Goal: Information Seeking & Learning: Learn about a topic

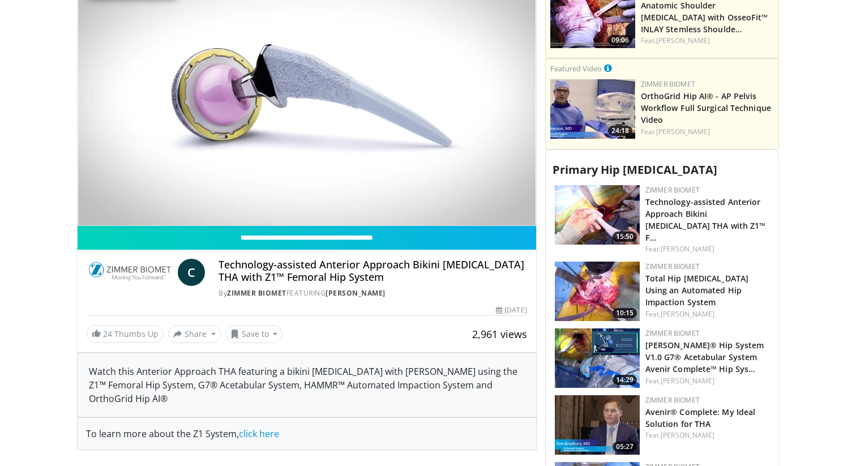
scroll to position [392, 0]
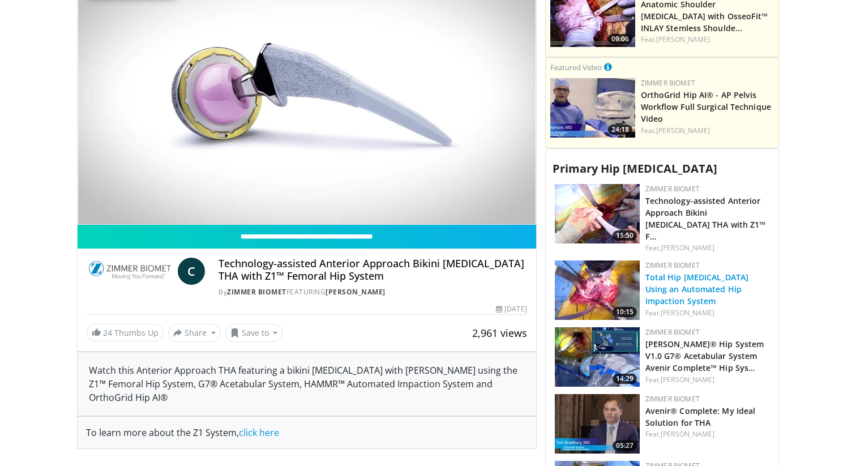
click at [655, 272] on link "Total Hip [MEDICAL_DATA] Using an Automated Hip Impaction System" at bounding box center [696, 289] width 103 height 35
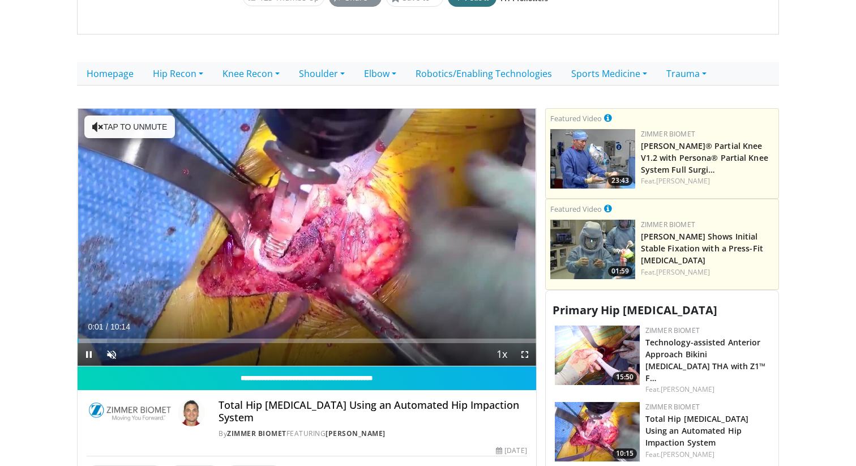
scroll to position [247, 0]
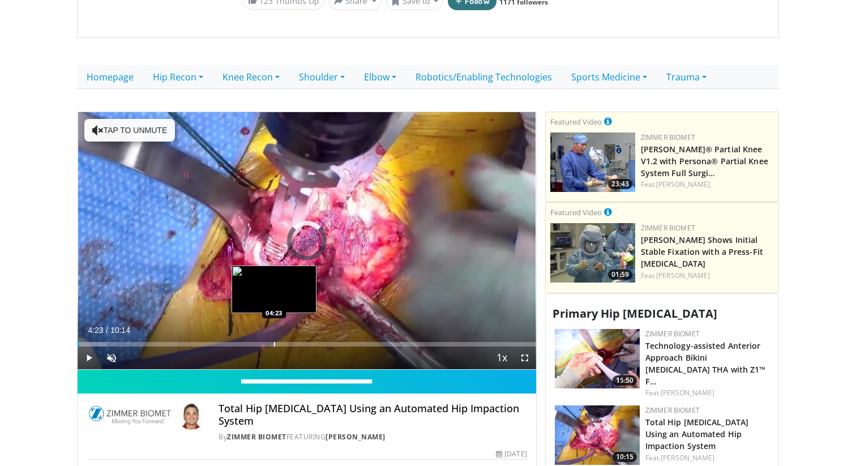
click at [274, 342] on div "Progress Bar" at bounding box center [274, 344] width 1 height 5
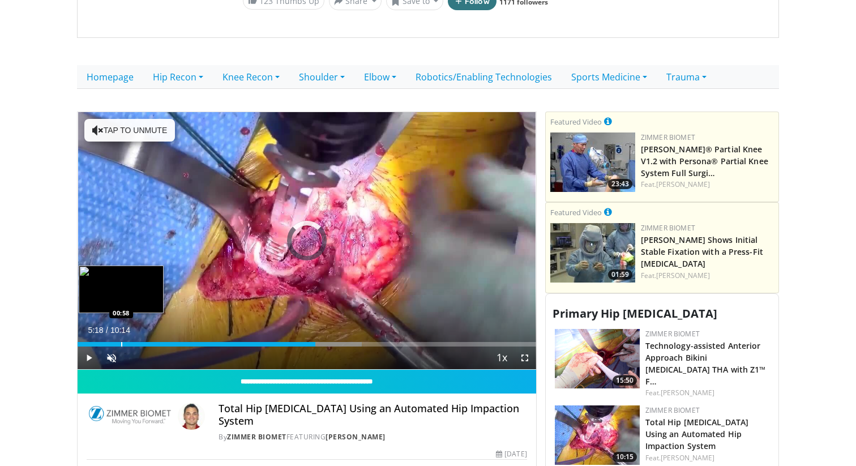
click at [121, 342] on div "Progress Bar" at bounding box center [121, 344] width 1 height 5
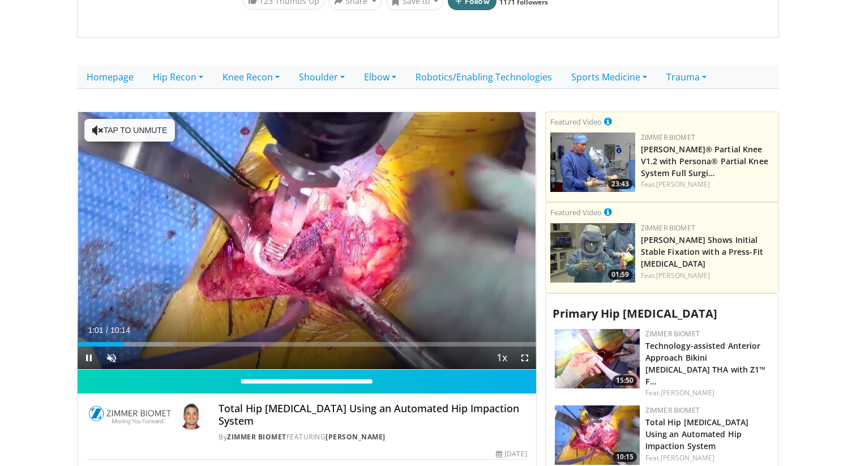
click at [145, 346] on div "Current Time 1:01 / Duration 10:14 Pause Skip Backward Skip Forward Unmute Load…" at bounding box center [307, 357] width 458 height 23
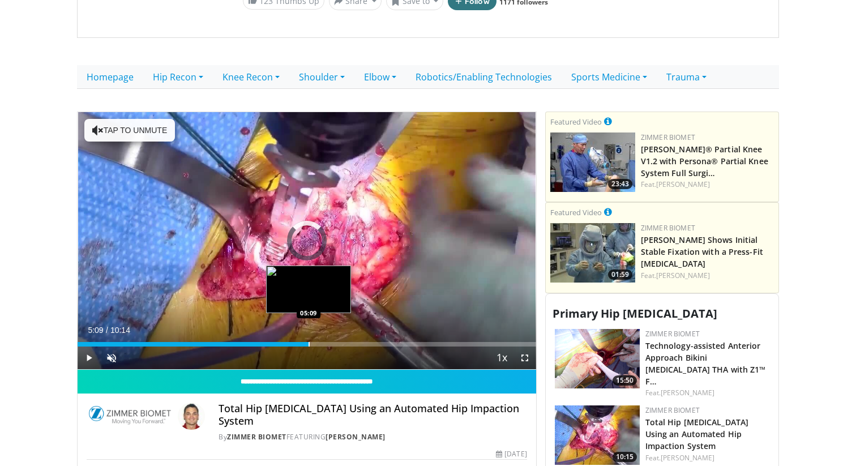
click at [308, 342] on div "Progress Bar" at bounding box center [308, 344] width 1 height 5
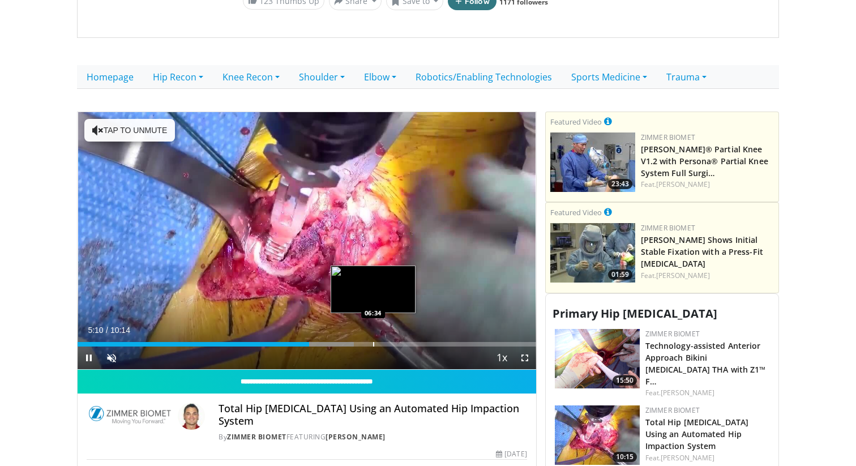
click at [373, 342] on div "Progress Bar" at bounding box center [373, 344] width 1 height 5
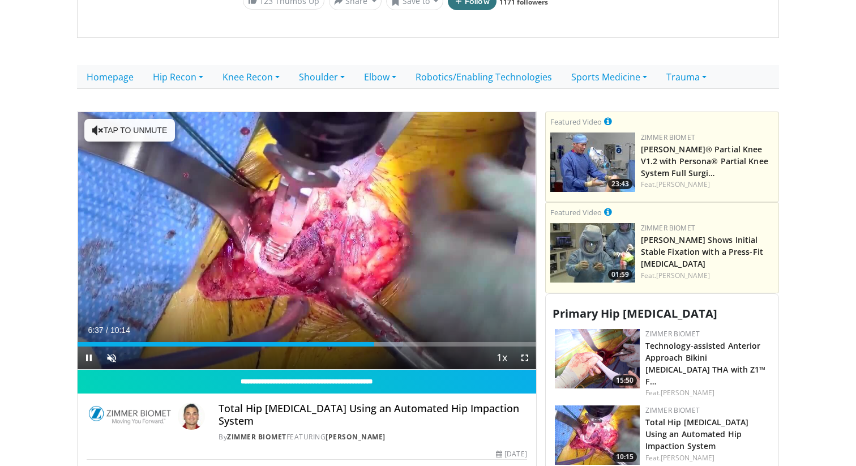
click at [388, 346] on div "Current Time 6:37 / Duration 10:14 Pause Skip Backward Skip Forward Unmute Load…" at bounding box center [307, 357] width 458 height 23
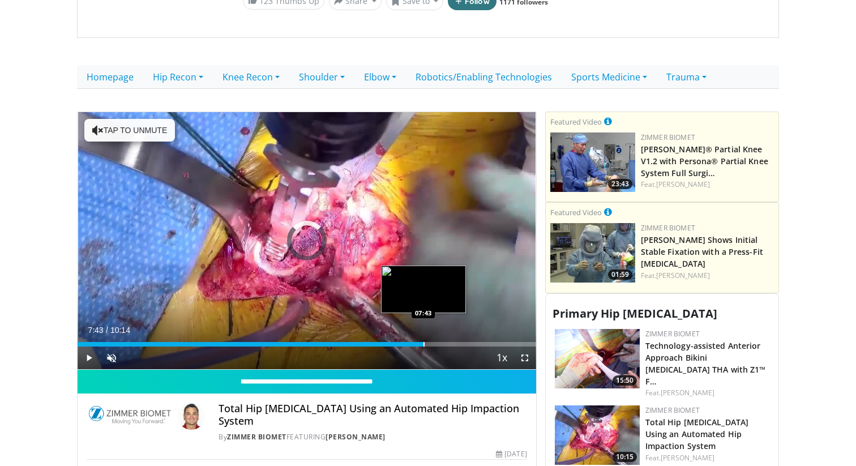
click at [423, 342] on div "Progress Bar" at bounding box center [423, 344] width 1 height 5
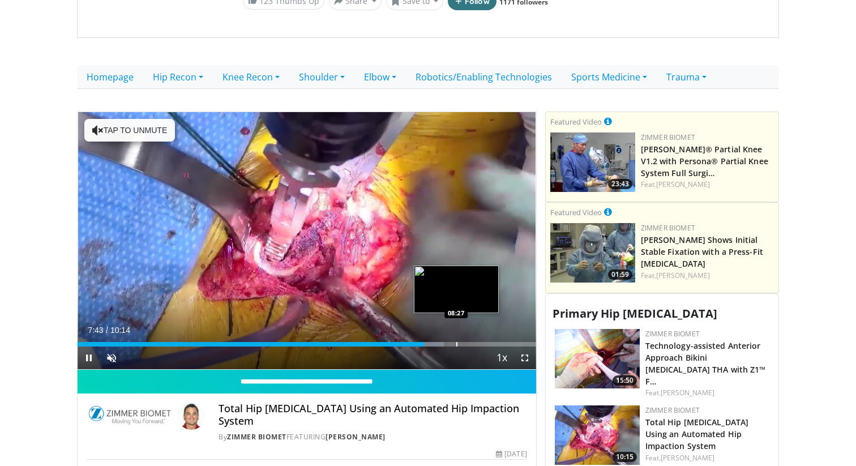
click at [456, 342] on div "Progress Bar" at bounding box center [456, 344] width 1 height 5
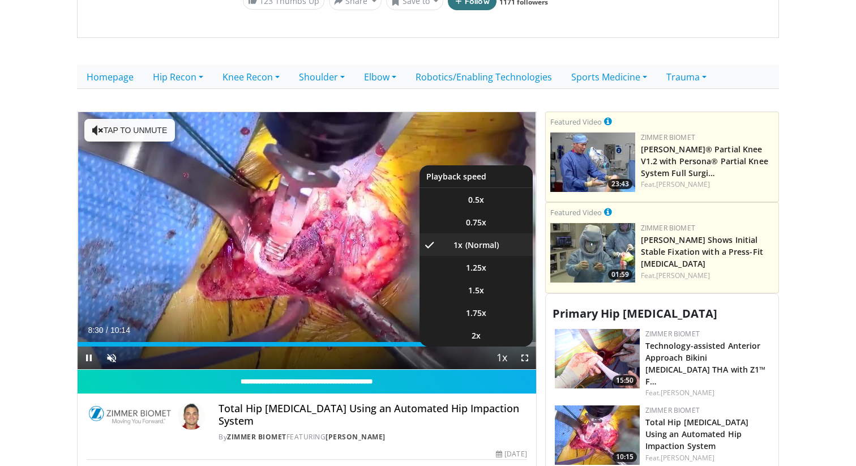
click at [493, 346] on button "Playback Rate" at bounding box center [502, 357] width 23 height 23
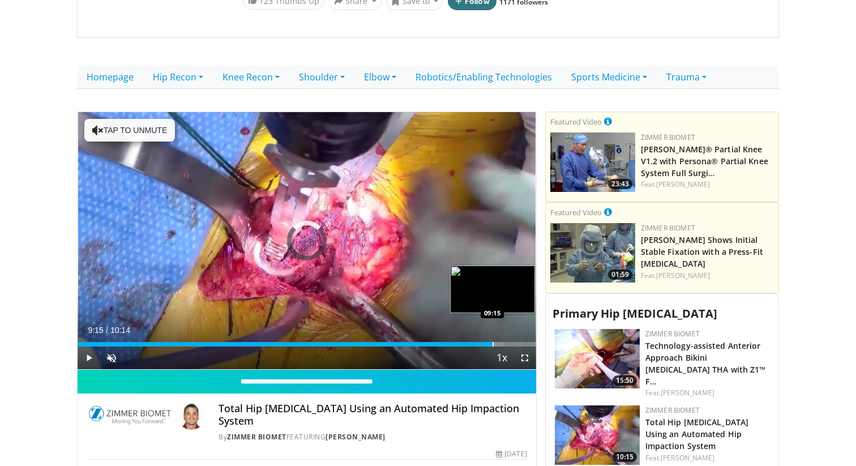
click at [492, 342] on div "Progress Bar" at bounding box center [492, 344] width 1 height 5
click at [523, 342] on div "Progress Bar" at bounding box center [523, 344] width 1 height 5
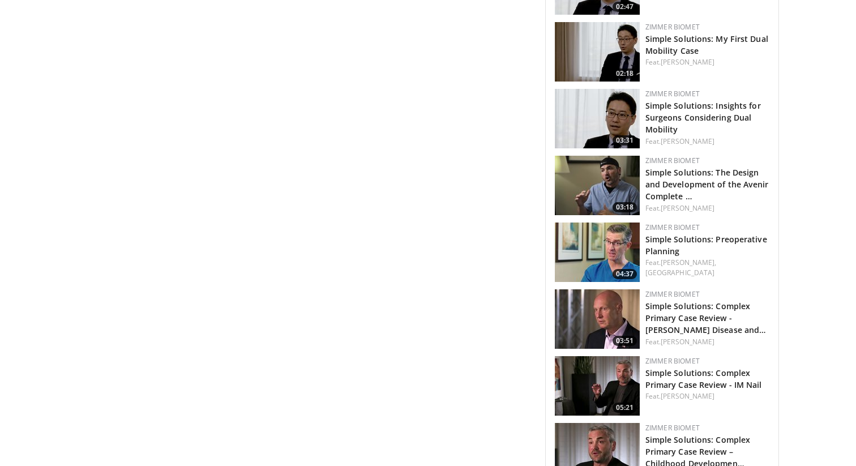
scroll to position [1096, 0]
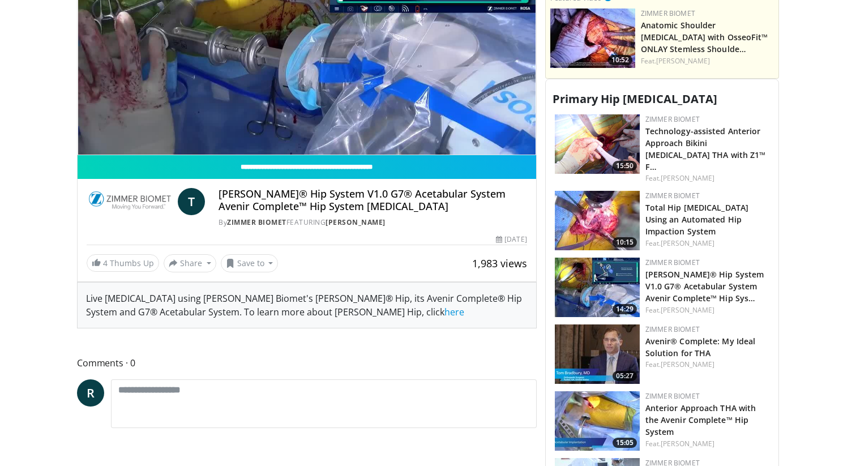
scroll to position [471, 0]
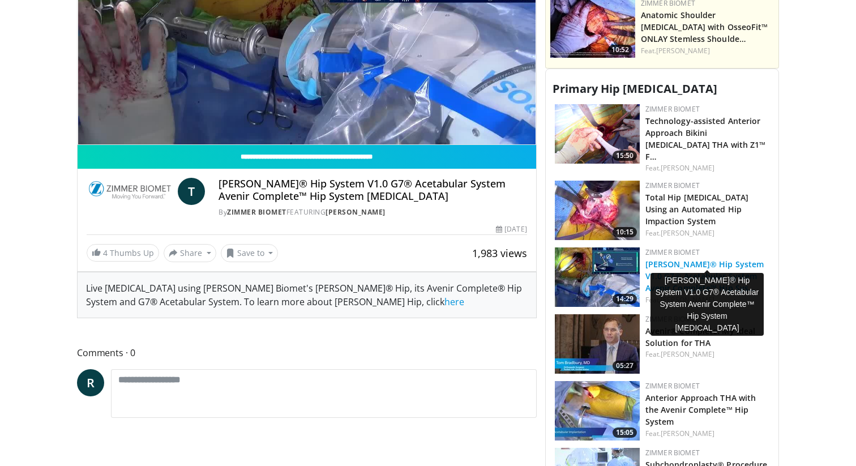
click at [646, 266] on link "ROSA® Hip System V1.0 G7® Acetabular System Avenir Complete™ Hip Sys…" at bounding box center [704, 276] width 119 height 35
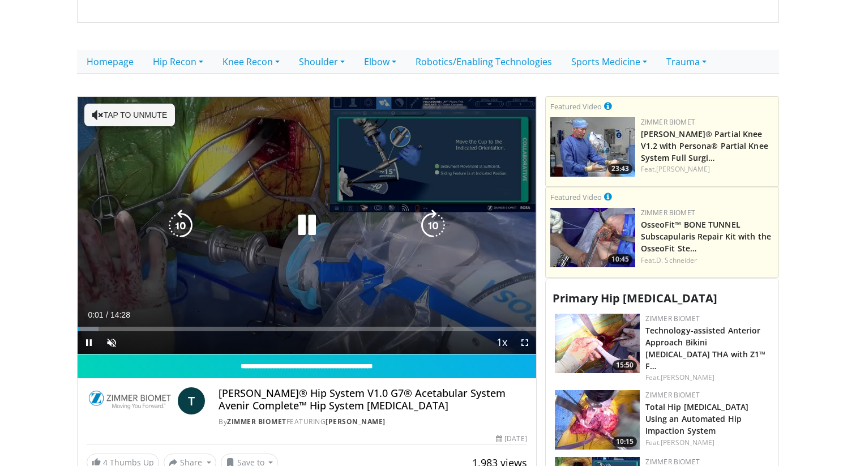
scroll to position [277, 0]
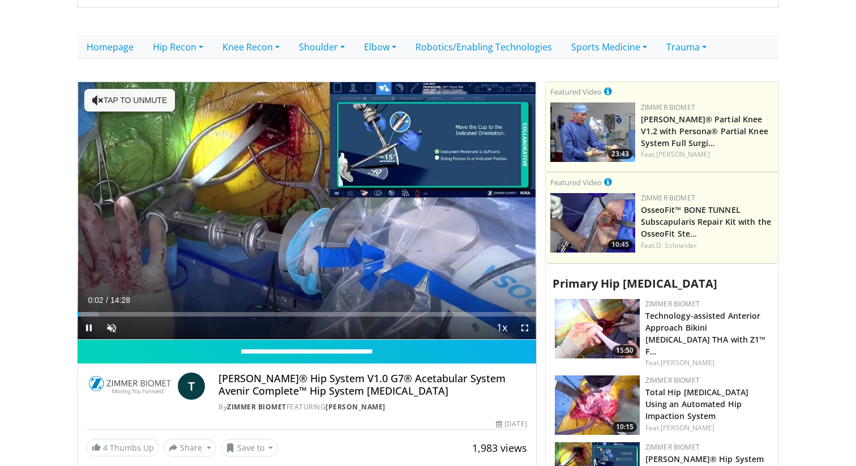
click at [329, 316] on div "Current Time 0:02 / Duration 14:28 Pause Skip Backward Skip Forward Unmute Load…" at bounding box center [307, 327] width 458 height 23
click at [235, 312] on div "Progress Bar" at bounding box center [235, 314] width 1 height 5
click at [109, 312] on div "Progress Bar" at bounding box center [109, 314] width 1 height 5
click at [98, 300] on video-js "**********" at bounding box center [307, 211] width 458 height 258
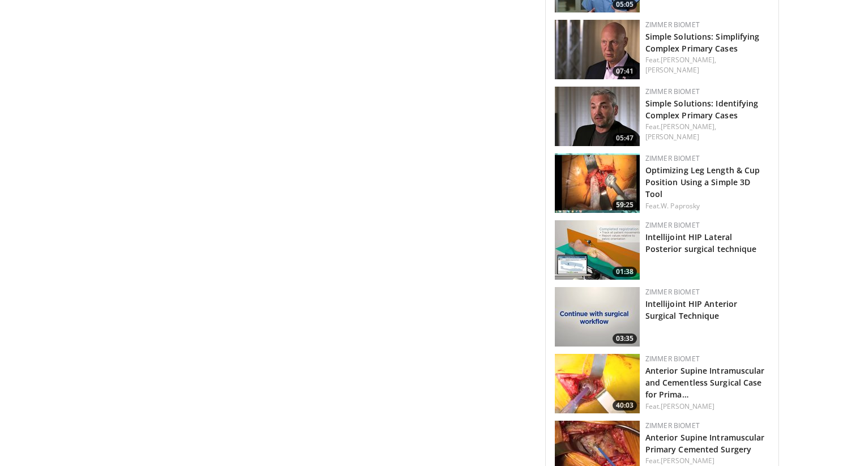
scroll to position [1973, 0]
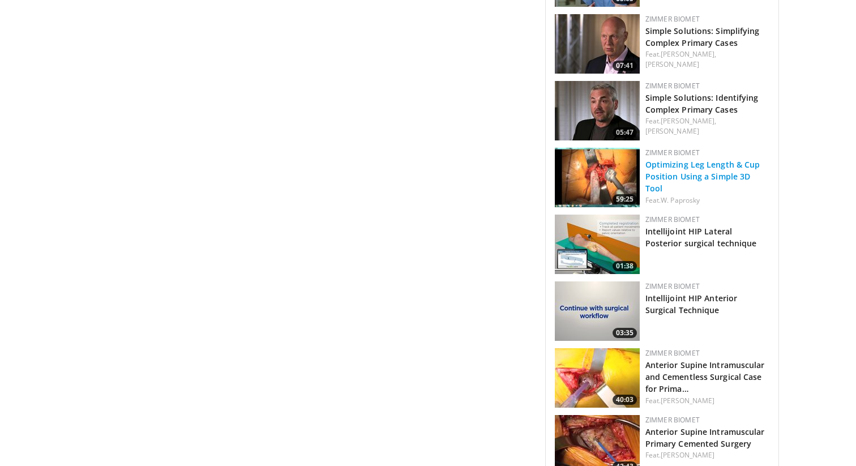
click at [671, 159] on link "Optimizing Leg Length & Cup Position Using a Simple 3D Tool" at bounding box center [702, 176] width 115 height 35
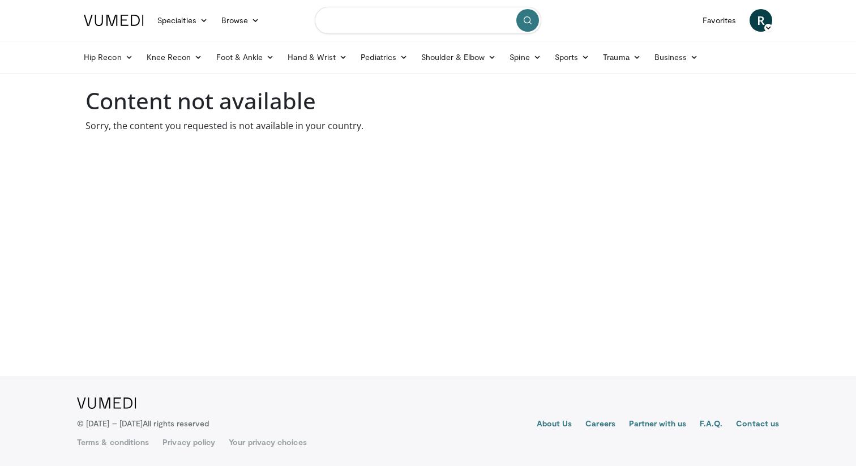
click at [376, 29] on input "Search topics, interventions" at bounding box center [428, 20] width 226 height 27
type input "**********"
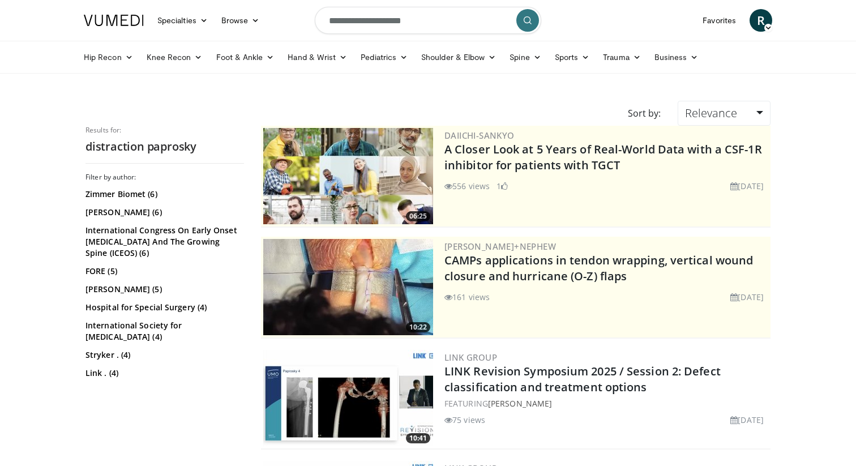
click at [371, 22] on input "**********" at bounding box center [428, 20] width 226 height 27
drag, startPoint x: 375, startPoint y: 22, endPoint x: 226, endPoint y: -8, distance: 151.3
click at [226, 0] on html "Specialties Adult & Family Medicine Allergy, Asthma, Immunology Anesthesiology …" at bounding box center [428, 233] width 856 height 466
type input "**********"
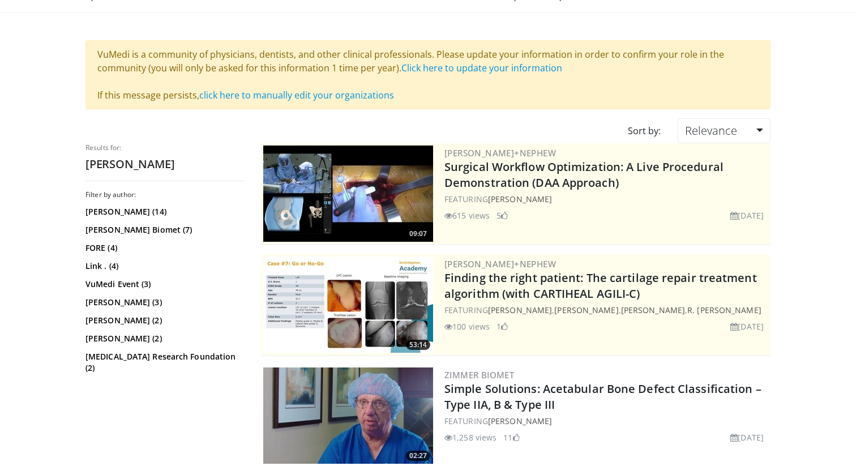
scroll to position [61, 0]
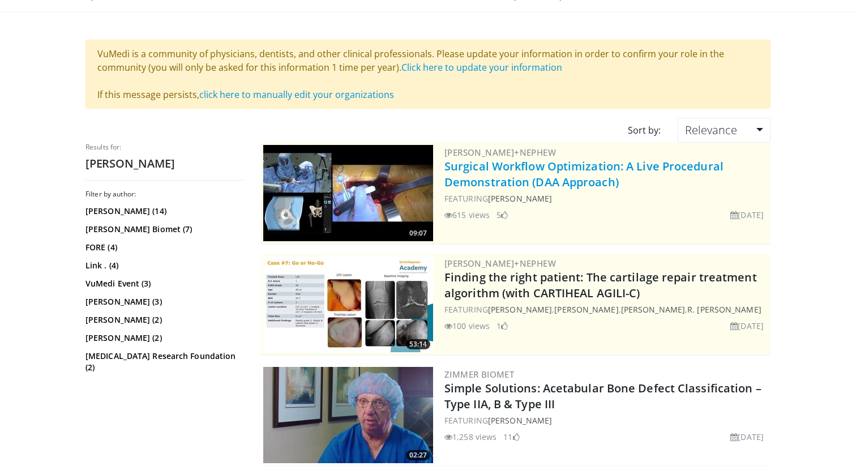
click at [479, 179] on link "Surgical Workflow Optimization: A Live Procedural Demonstration (DAA Approach)" at bounding box center [583, 173] width 279 height 31
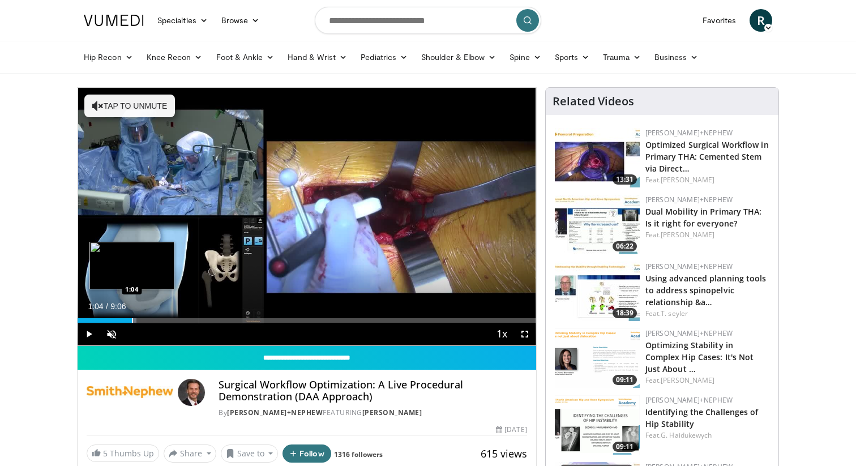
click at [132, 317] on div "Loaded : 12.83% 1:04 1:04" at bounding box center [307, 317] width 458 height 11
click at [161, 318] on div "Progress Bar" at bounding box center [161, 320] width 1 height 5
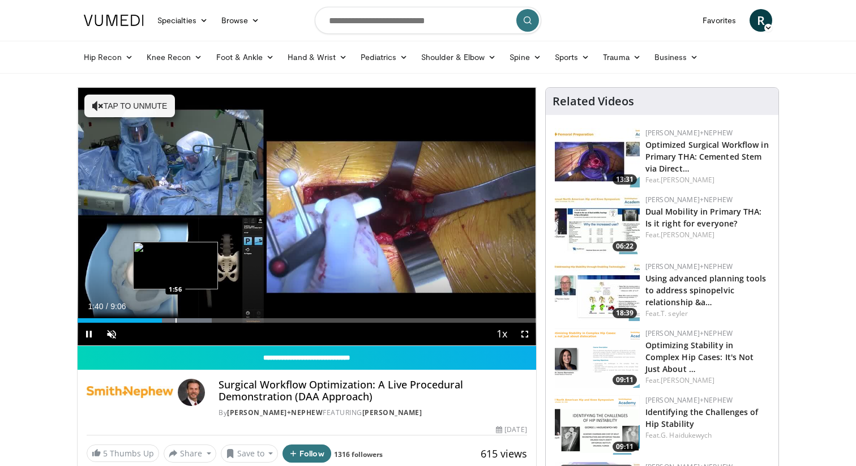
click at [175, 319] on div "10 seconds Tap to unmute" at bounding box center [307, 216] width 458 height 257
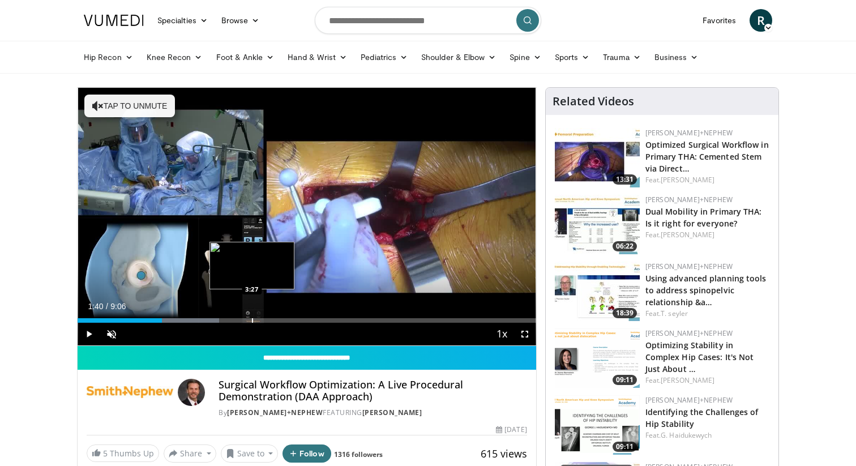
click at [252, 318] on div "Progress Bar" at bounding box center [252, 320] width 1 height 5
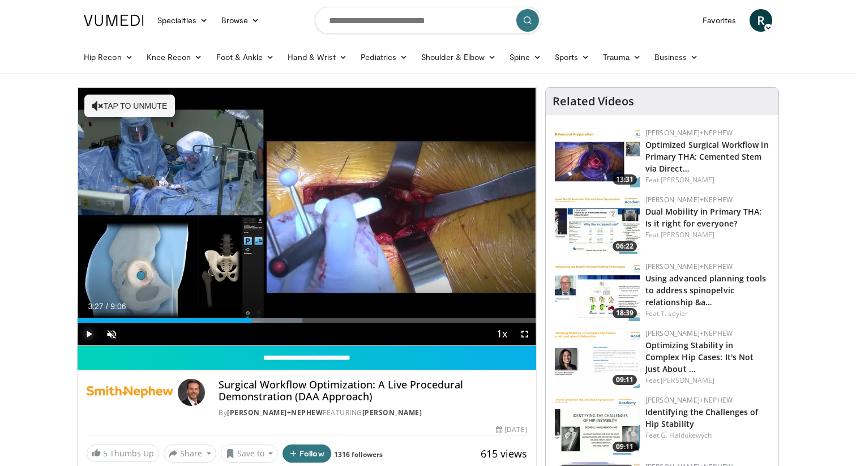
click at [89, 331] on span "Video Player" at bounding box center [89, 334] width 23 height 23
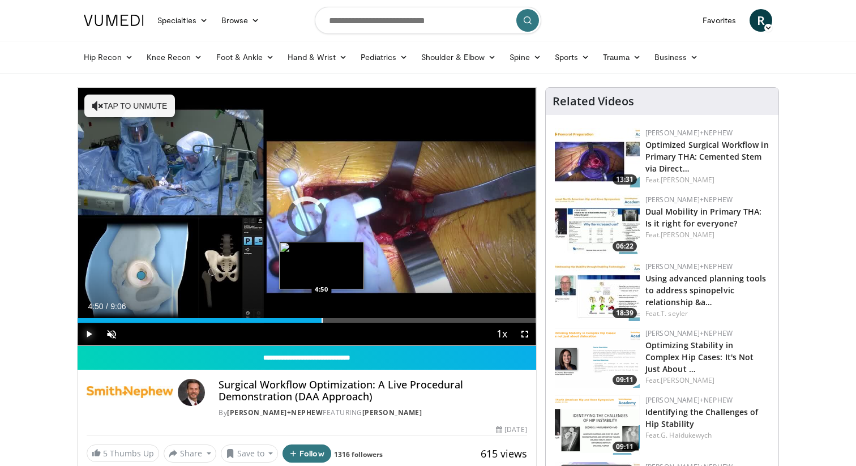
click at [321, 321] on div "Progress Bar" at bounding box center [321, 320] width 1 height 5
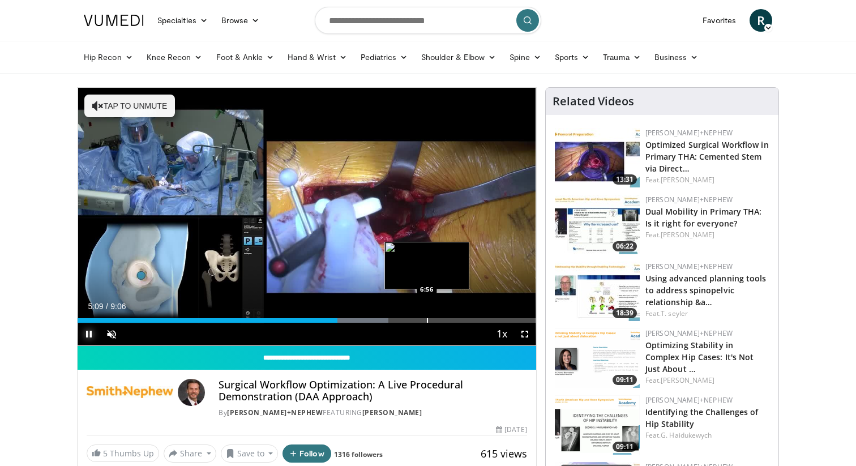
click at [427, 321] on div "Progress Bar" at bounding box center [427, 320] width 1 height 5
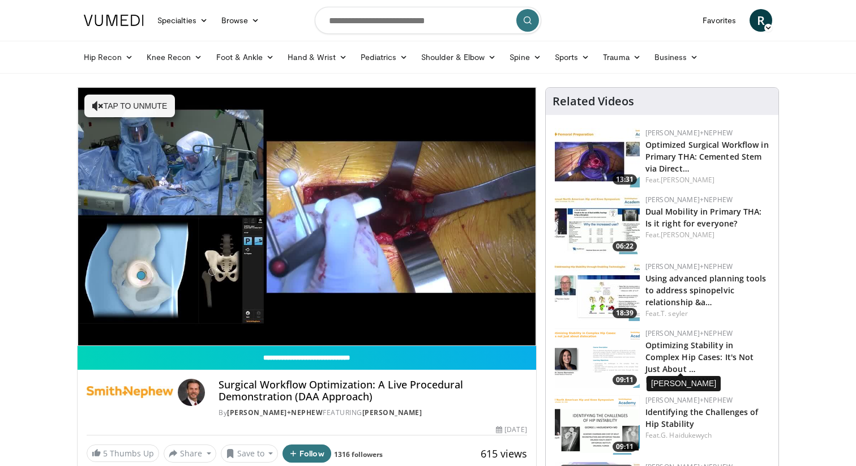
click at [676, 375] on link "J. Bernstein" at bounding box center [687, 380] width 54 height 10
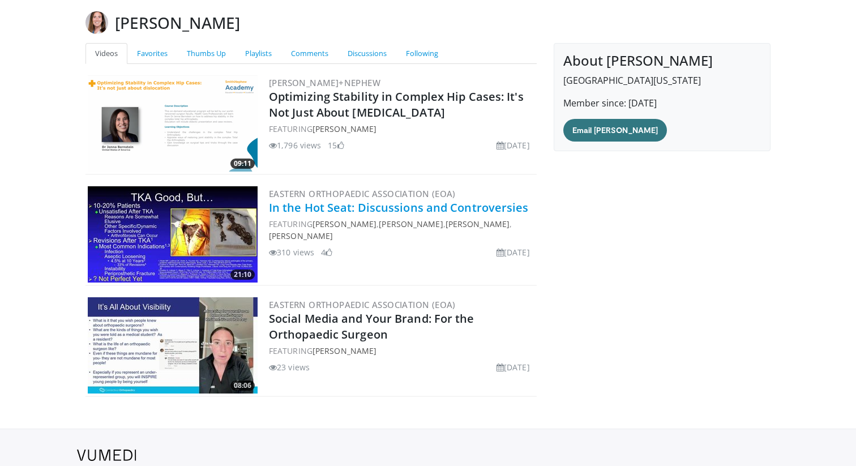
scroll to position [69, 0]
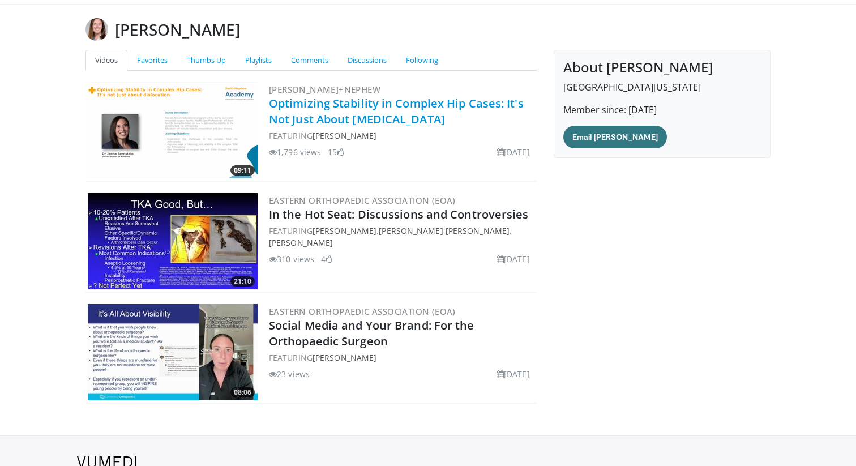
click at [321, 115] on link "Optimizing Stability in Complex Hip Cases: It's Not Just About [MEDICAL_DATA]" at bounding box center [396, 111] width 255 height 31
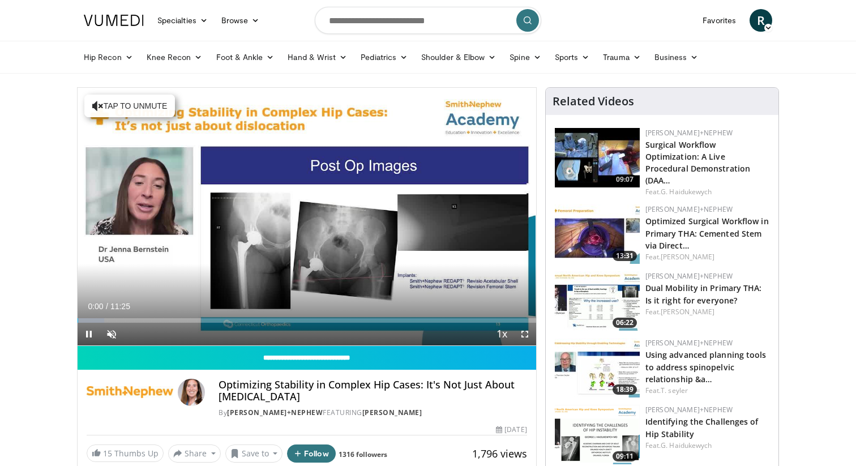
click at [200, 309] on div "Current Time 0:00 / Duration 11:25" at bounding box center [307, 306] width 458 height 10
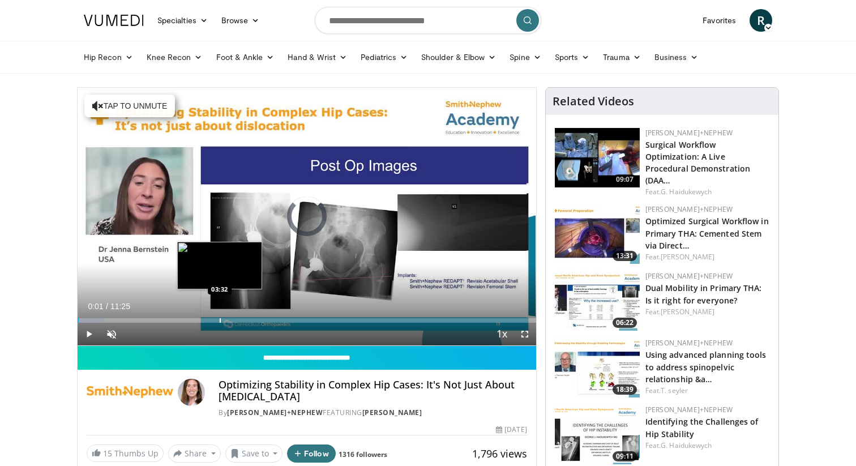
click at [220, 320] on div "Progress Bar" at bounding box center [220, 320] width 1 height 5
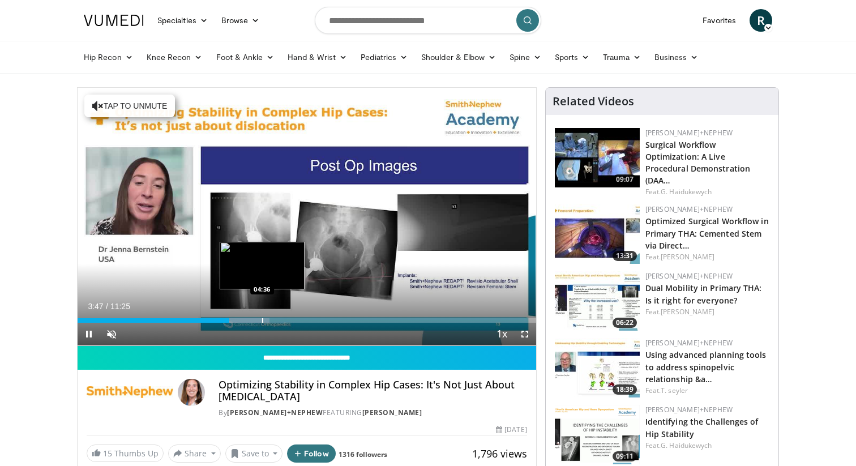
click at [262, 319] on div "Progress Bar" at bounding box center [262, 320] width 1 height 5
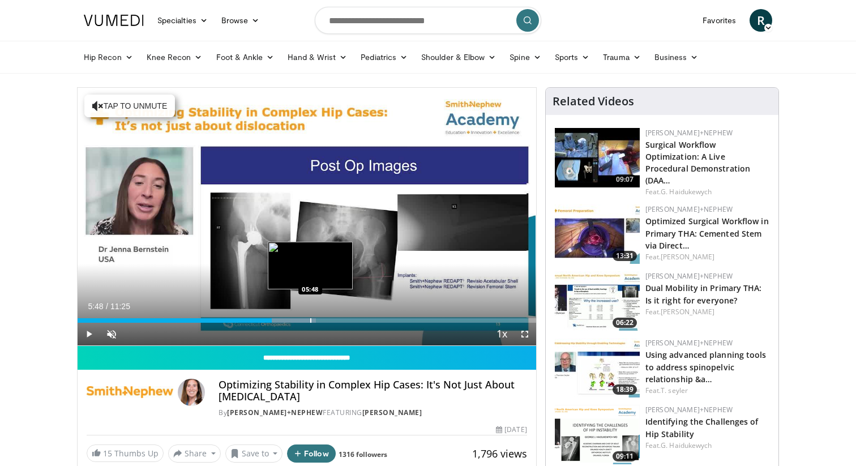
click at [310, 320] on div "Progress Bar" at bounding box center [310, 320] width 1 height 5
click at [341, 317] on div "Loaded : 61.23% 06:33 06:33" at bounding box center [307, 317] width 458 height 11
click at [328, 317] on div "Loaded : 66.51% 06:15 06:15" at bounding box center [307, 317] width 458 height 11
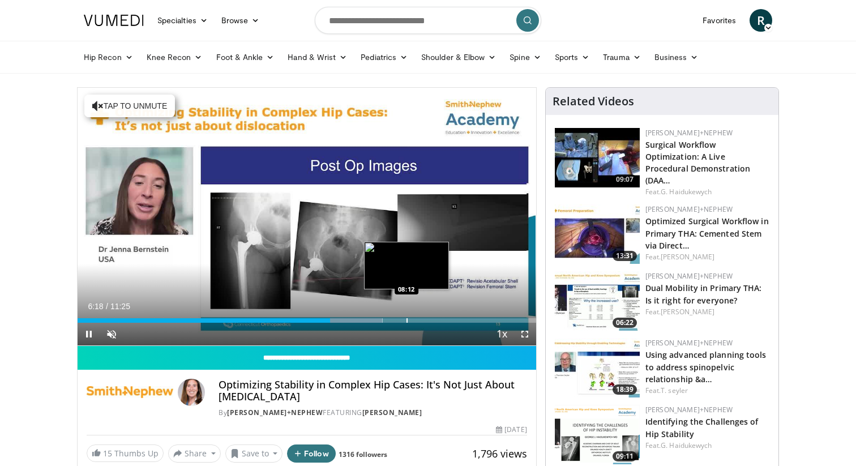
click at [406, 320] on div "Progress Bar" at bounding box center [406, 320] width 1 height 5
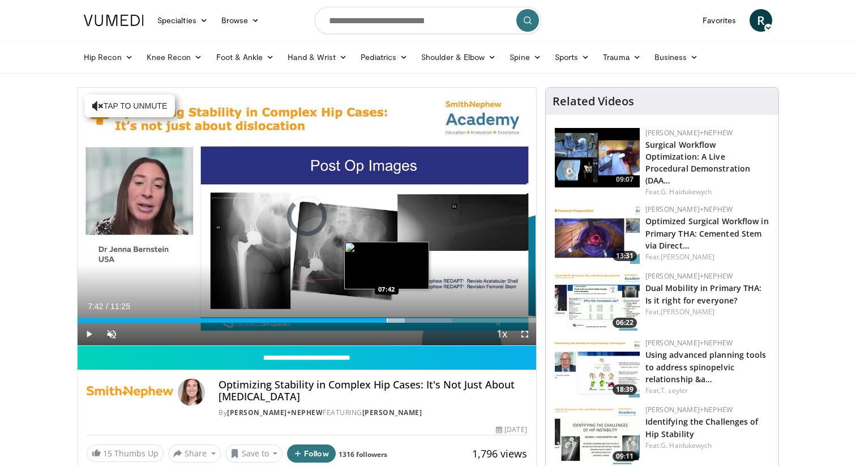
click at [387, 319] on div "Progress Bar" at bounding box center [387, 320] width 1 height 5
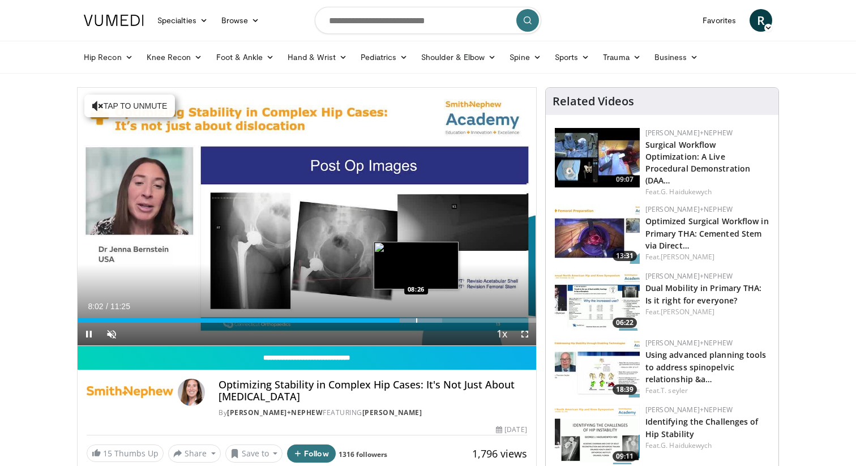
click at [415, 323] on div "Current Time 8:02 / Duration 11:25 Pause Skip Backward Skip Forward Unmute Load…" at bounding box center [307, 334] width 458 height 23
click at [439, 318] on div "Progress Bar" at bounding box center [439, 320] width 1 height 5
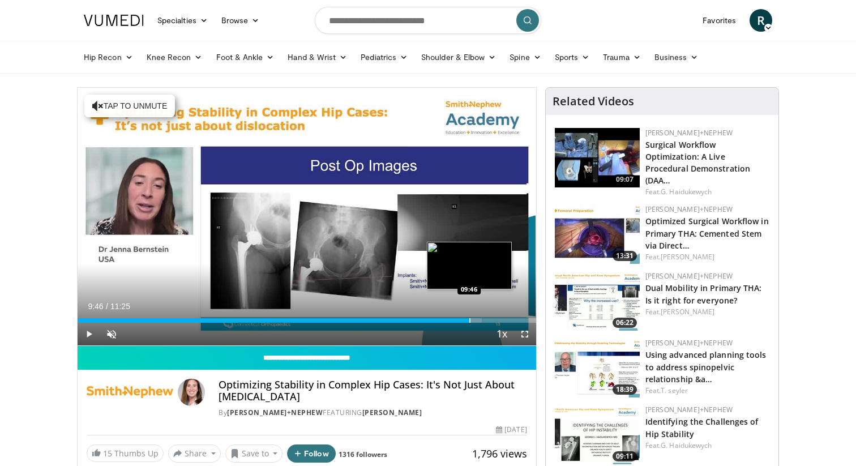
click at [469, 317] on div "Loaded : 88.20% 09:46 09:46" at bounding box center [307, 317] width 458 height 11
click at [518, 318] on div "Progress Bar" at bounding box center [518, 320] width 1 height 5
click at [507, 318] on div "Progress Bar" at bounding box center [507, 320] width 1 height 5
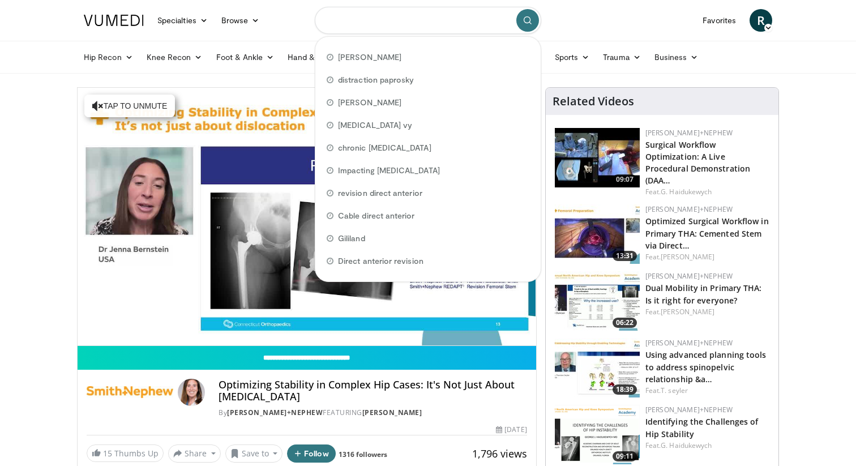
click at [356, 29] on input "Search topics, interventions" at bounding box center [428, 20] width 226 height 27
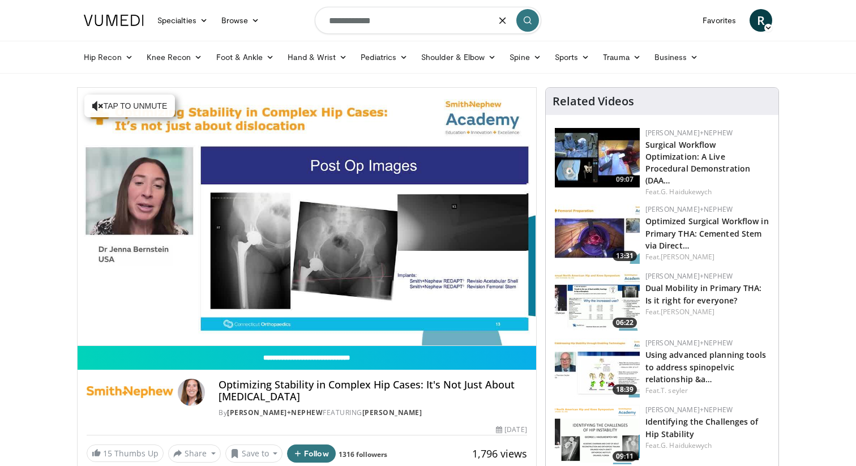
type input "**********"
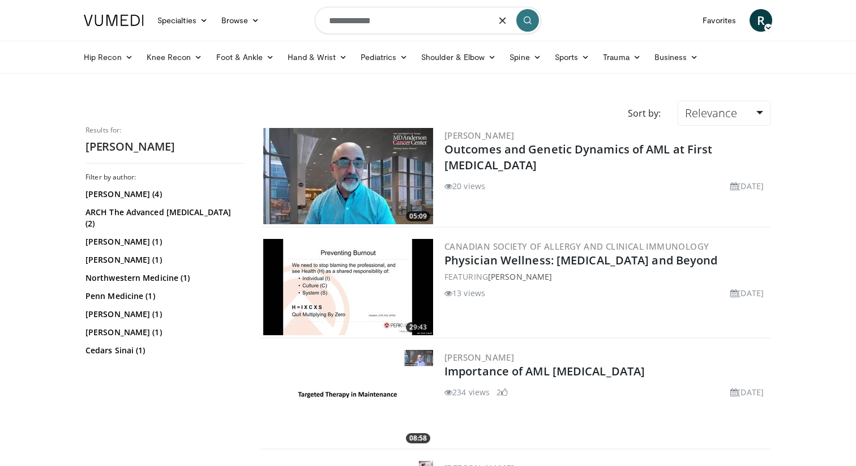
drag, startPoint x: 389, startPoint y: 25, endPoint x: 269, endPoint y: 19, distance: 120.1
click at [269, 19] on nav "Specialties Adult & Family Medicine Allergy, [MEDICAL_DATA], Immunology Anesthe…" at bounding box center [428, 20] width 702 height 41
click at [127, 57] on icon at bounding box center [129, 57] width 8 height 8
click at [121, 106] on link "Revision Hip Arthroplasty" at bounding box center [145, 102] width 135 height 18
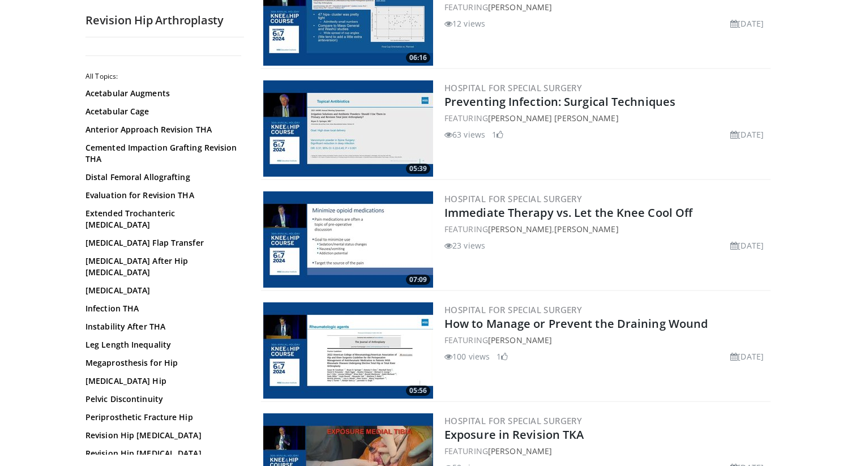
scroll to position [603, 0]
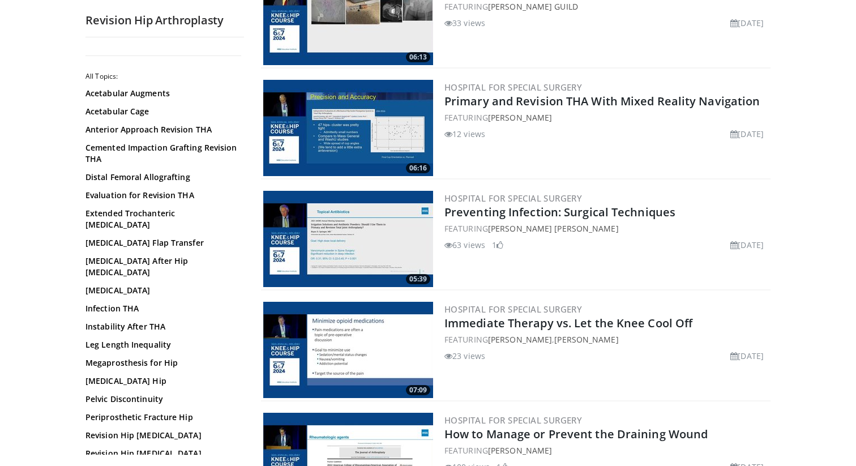
click at [332, 41] on img at bounding box center [348, 17] width 170 height 96
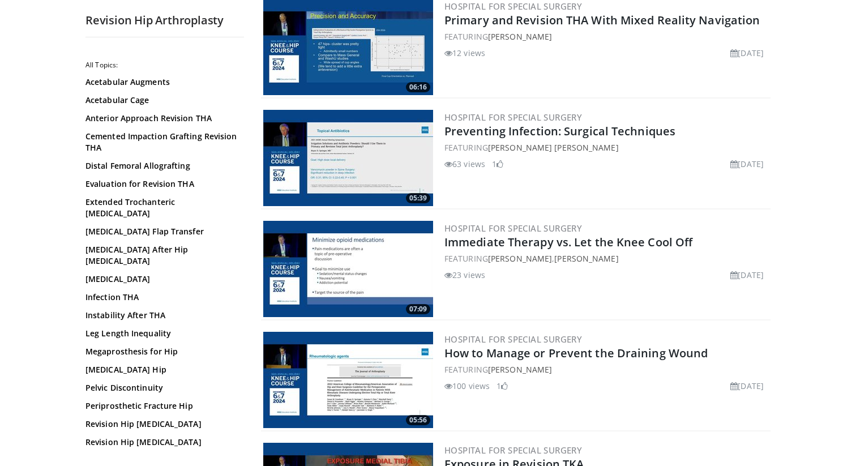
scroll to position [683, 0]
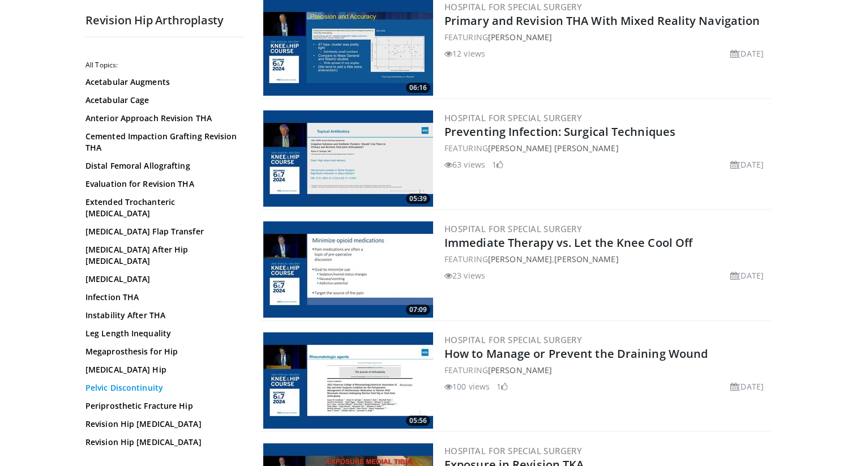
click at [133, 382] on link "Pelvic Discontinuity" at bounding box center [161, 387] width 153 height 11
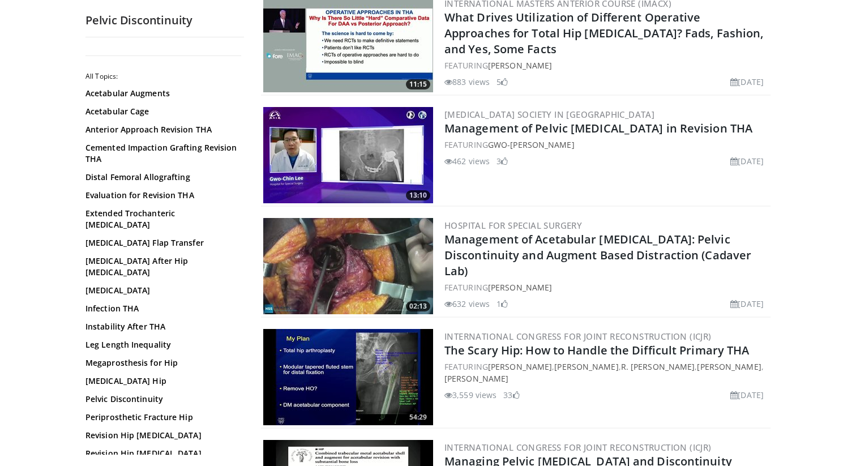
scroll to position [133, 0]
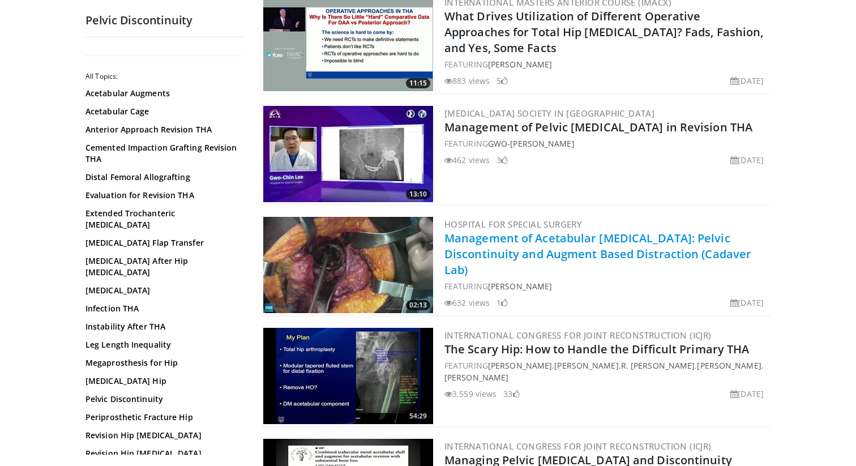
click at [486, 254] on link "Management of Acetabular [MEDICAL_DATA]: Pelvic Discontinuity and Augment Based…" at bounding box center [597, 253] width 307 height 47
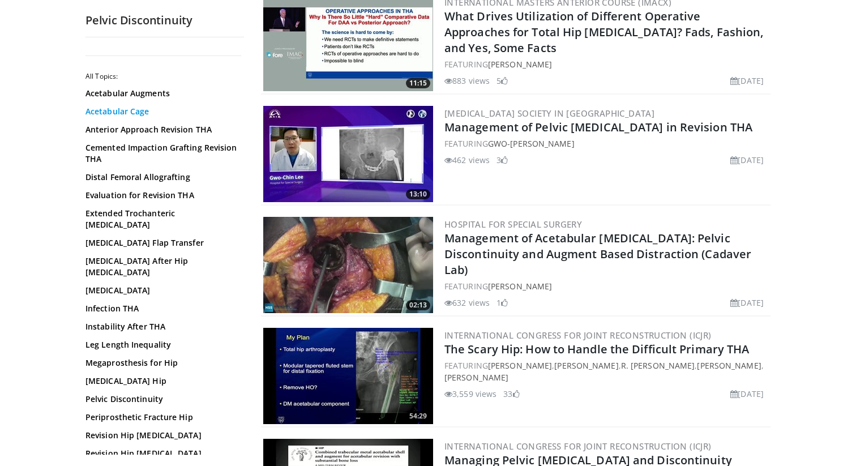
click at [119, 111] on link "Acetabular Cage" at bounding box center [161, 111] width 153 height 11
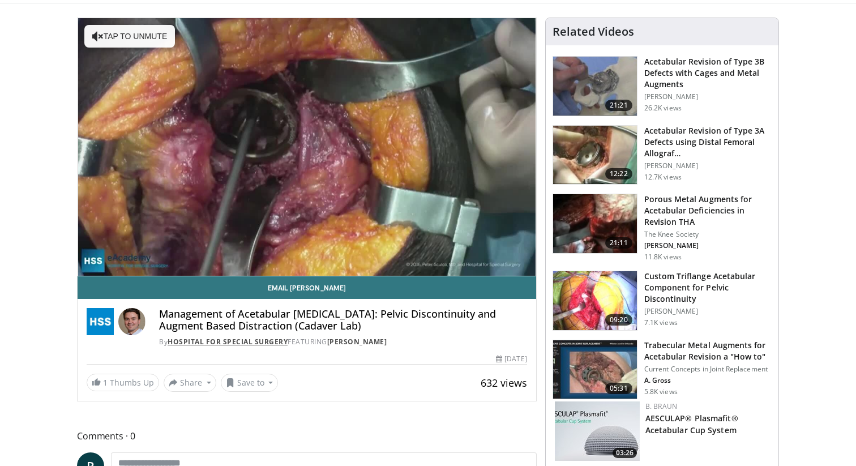
scroll to position [71, 0]
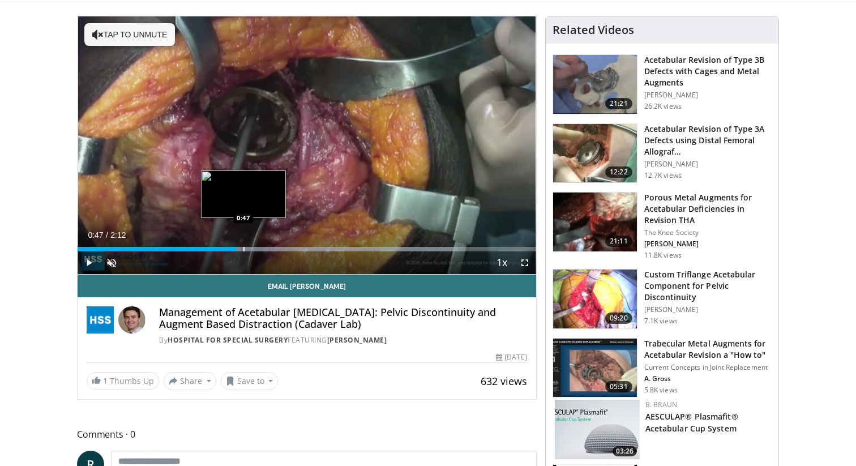
click at [243, 247] on div "Progress Bar" at bounding box center [243, 249] width 1 height 5
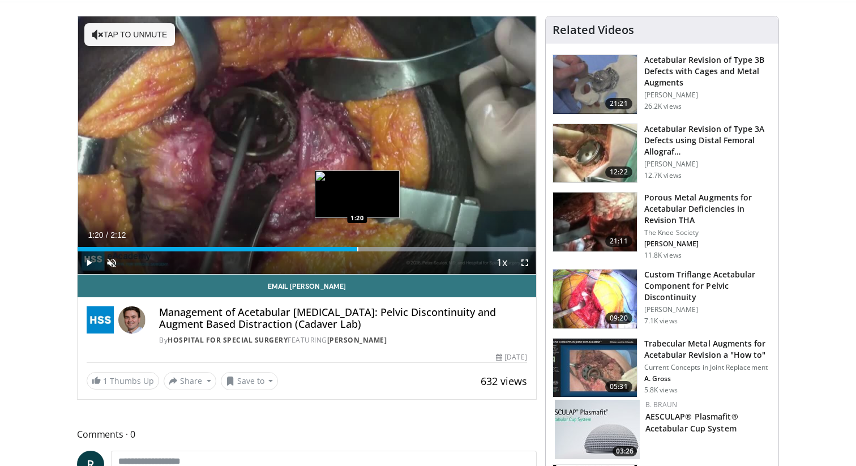
click at [357, 248] on div "Progress Bar" at bounding box center [357, 249] width 1 height 5
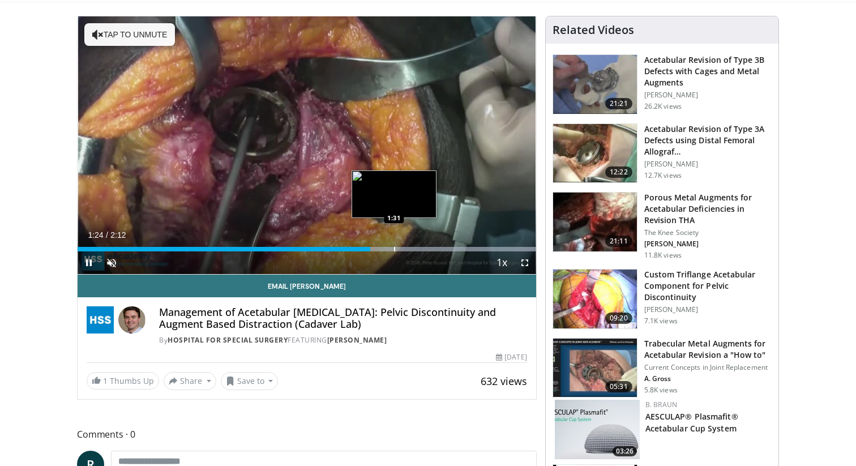
click at [394, 247] on div "Progress Bar" at bounding box center [394, 249] width 1 height 5
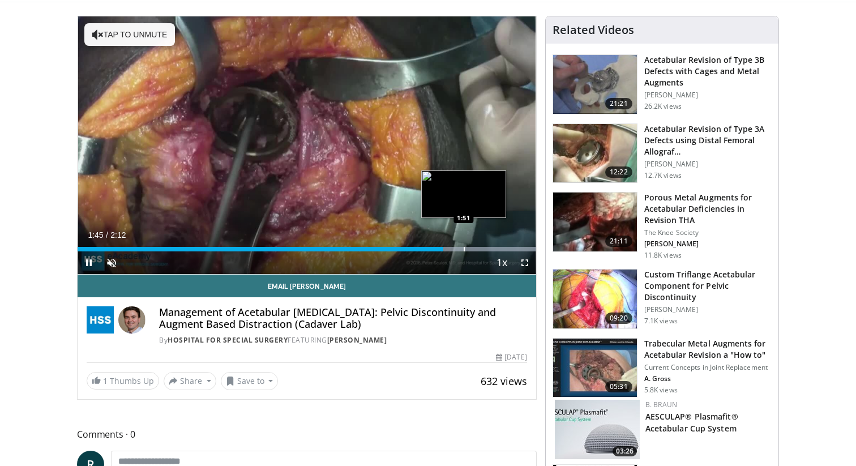
click at [465, 249] on div "Progress Bar" at bounding box center [463, 249] width 1 height 5
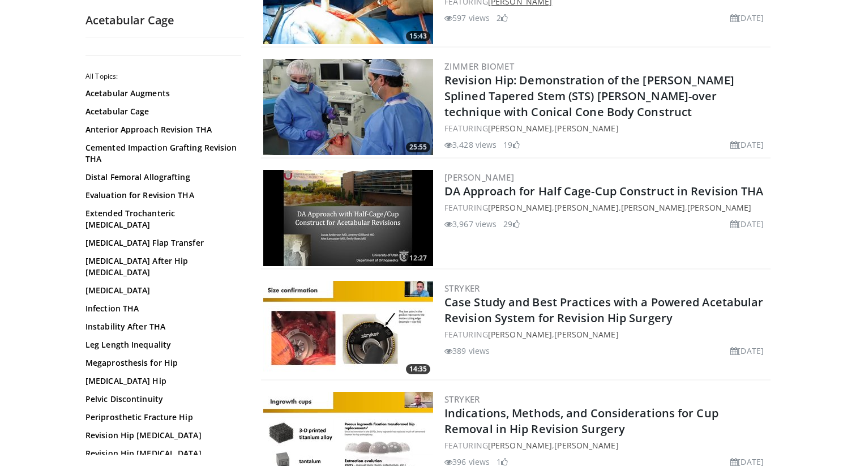
scroll to position [630, 0]
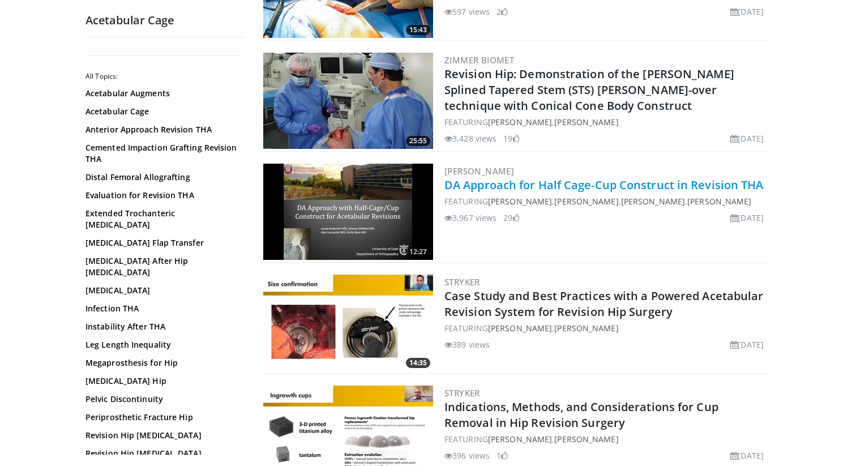
click at [501, 185] on link "DA Approach for Half Cage-Cup Construct in Revision THA" at bounding box center [603, 184] width 319 height 15
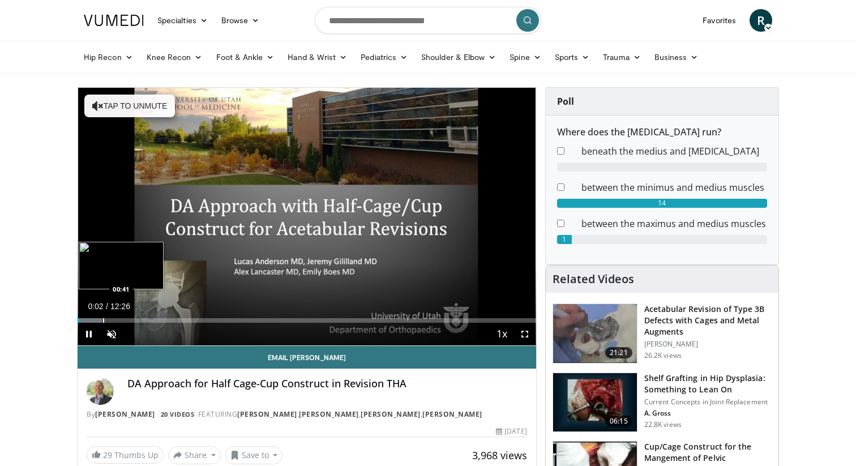
click at [103, 320] on div "Progress Bar" at bounding box center [103, 320] width 1 height 5
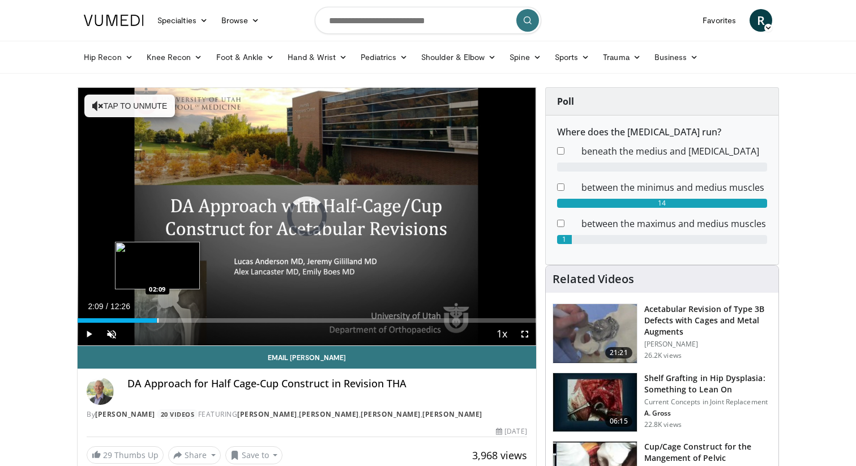
click at [157, 315] on div "Loaded : 0.00% 02:09 02:09" at bounding box center [307, 317] width 458 height 11
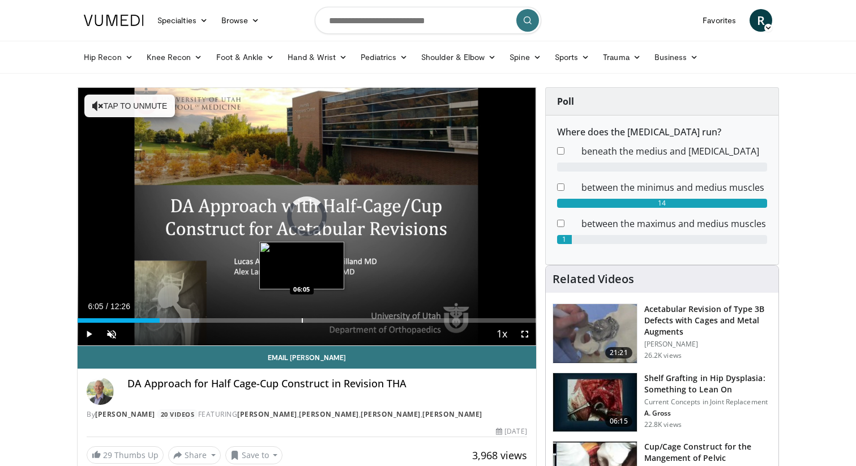
click at [302, 318] on div "Progress Bar" at bounding box center [302, 320] width 1 height 5
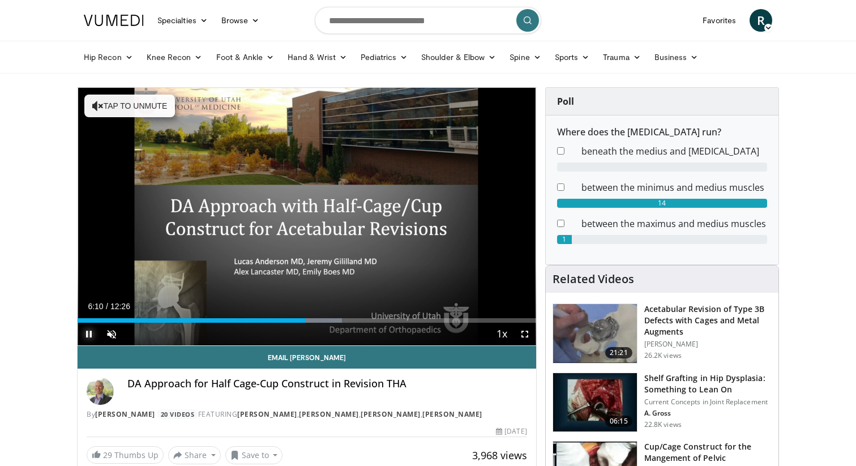
click at [95, 330] on span "Video Player" at bounding box center [89, 334] width 23 height 23
click at [89, 332] on span "Video Player" at bounding box center [89, 334] width 23 height 23
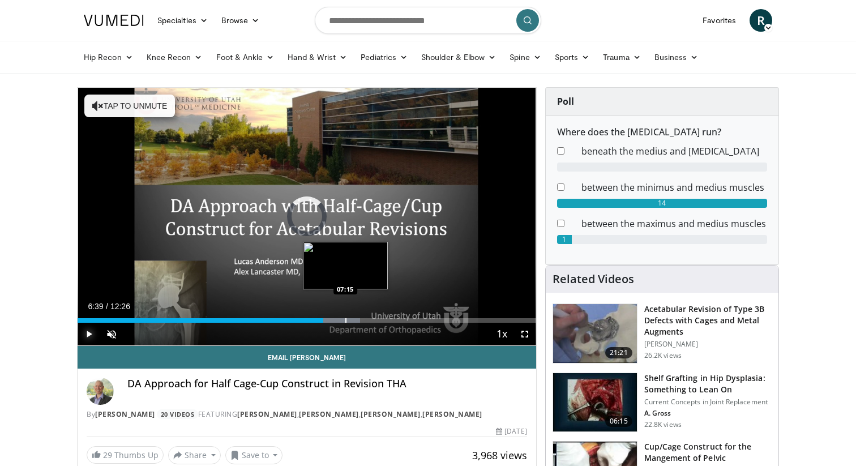
click at [345, 319] on div "Progress Bar" at bounding box center [345, 320] width 1 height 5
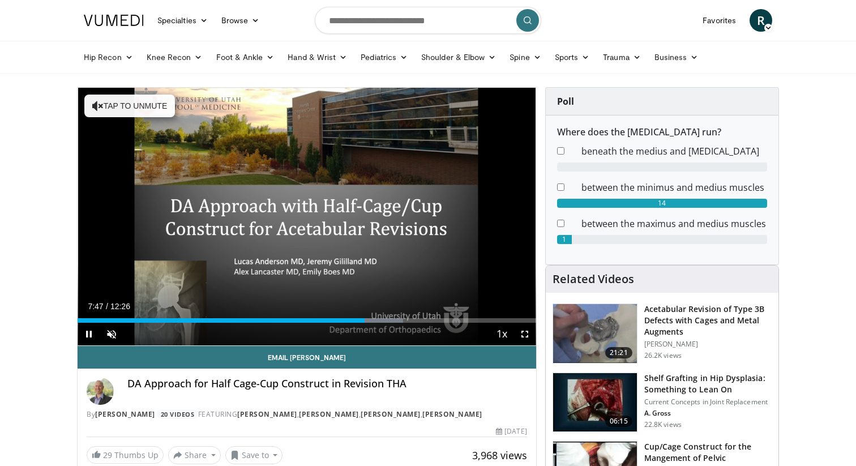
click at [401, 342] on video-js "**********" at bounding box center [307, 217] width 458 height 258
click at [387, 321] on div "Progress Bar" at bounding box center [387, 320] width 1 height 5
click at [422, 319] on div "Loaded : 81.04% 09:01 09:22" at bounding box center [307, 320] width 458 height 5
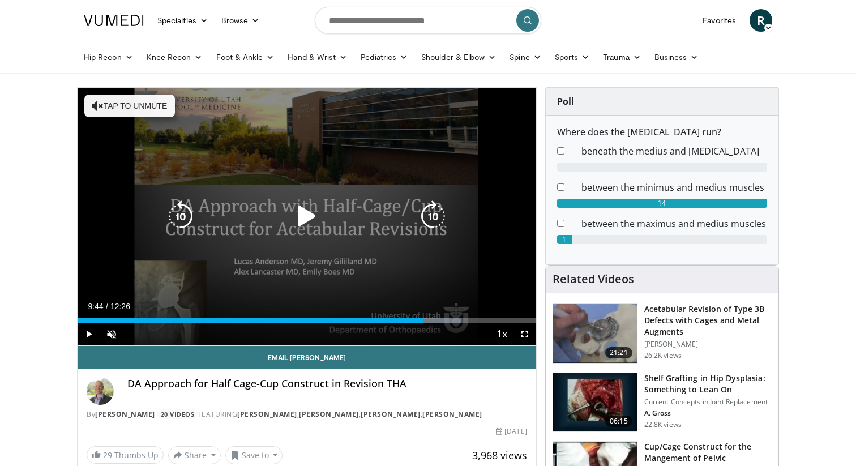
click at [436, 321] on div "Progress Bar" at bounding box center [433, 320] width 57 height 5
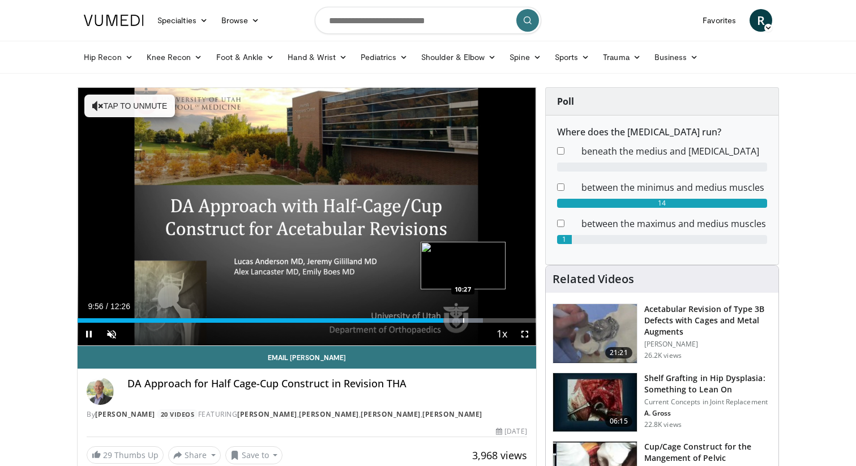
click at [463, 320] on div "Progress Bar" at bounding box center [463, 320] width 1 height 5
click at [482, 321] on div "Progress Bar" at bounding box center [482, 320] width 1 height 5
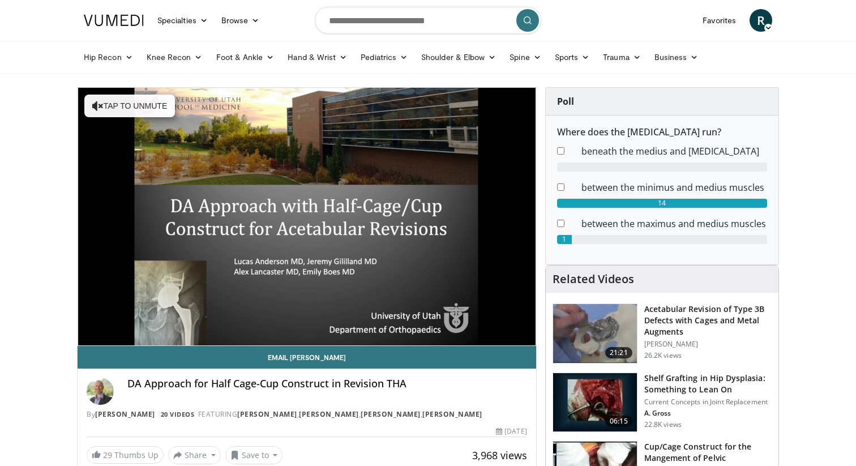
click at [511, 319] on video-js "**********" at bounding box center [307, 217] width 458 height 258
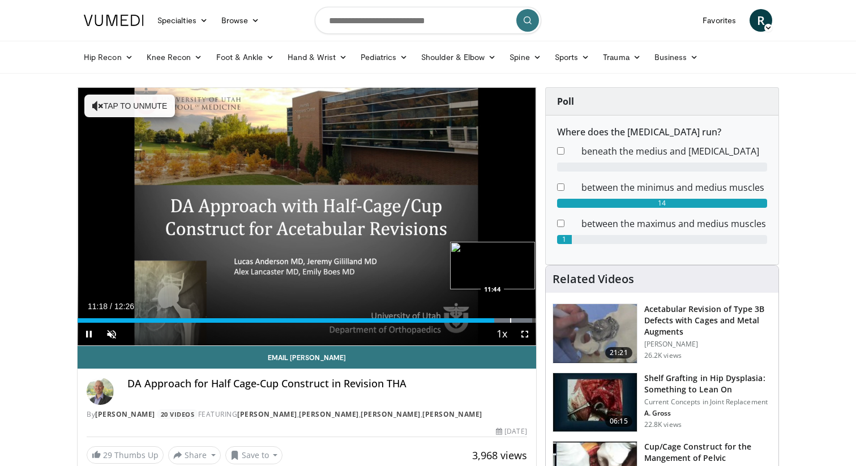
click at [509, 317] on div "Loaded : 99.21% 11:18 11:44" at bounding box center [307, 317] width 458 height 11
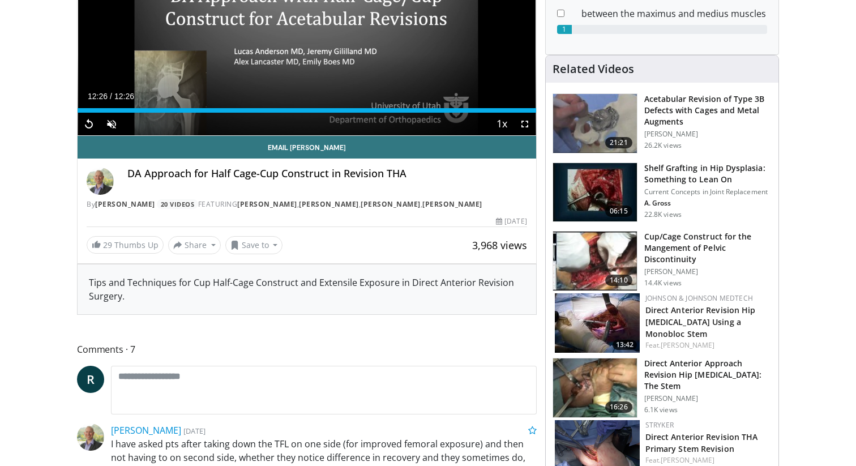
scroll to position [218, 0]
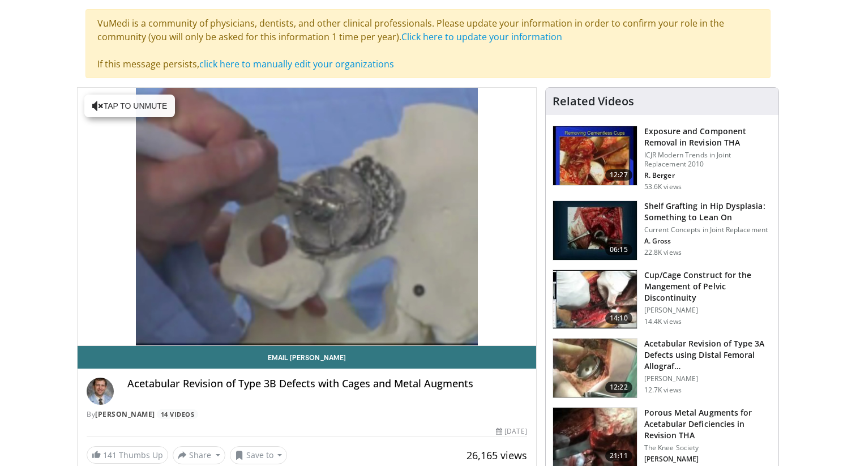
scroll to position [76, 0]
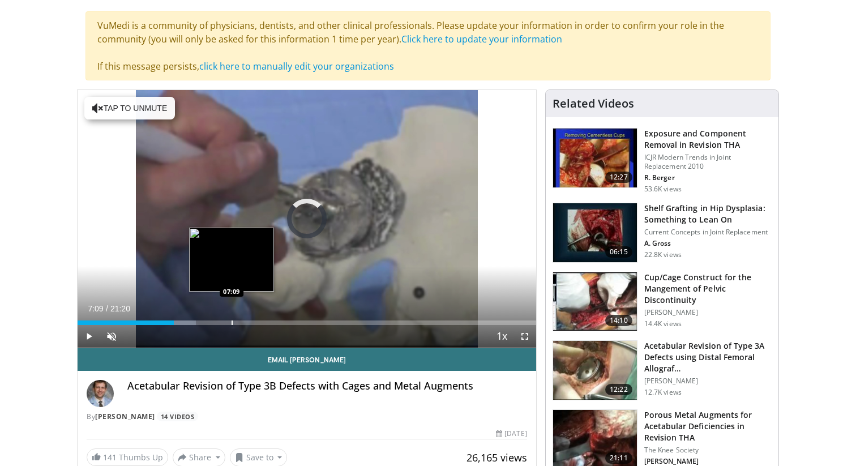
click at [231, 322] on div "Progress Bar" at bounding box center [231, 322] width 1 height 5
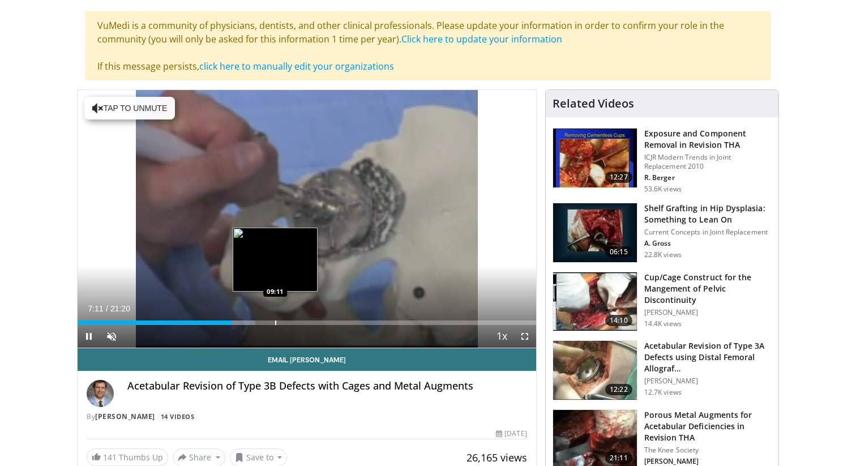
click at [275, 322] on div "Progress Bar" at bounding box center [275, 322] width 1 height 5
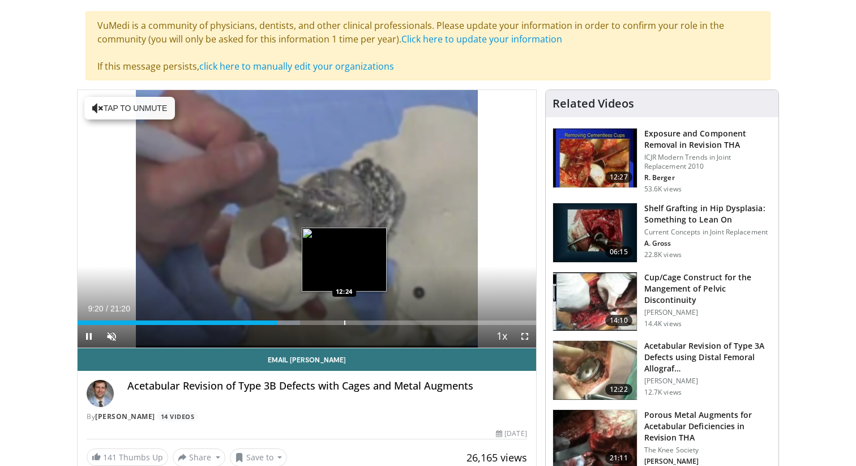
click at [345, 320] on div "Progress Bar" at bounding box center [344, 322] width 1 height 5
